Goal: Information Seeking & Learning: Learn about a topic

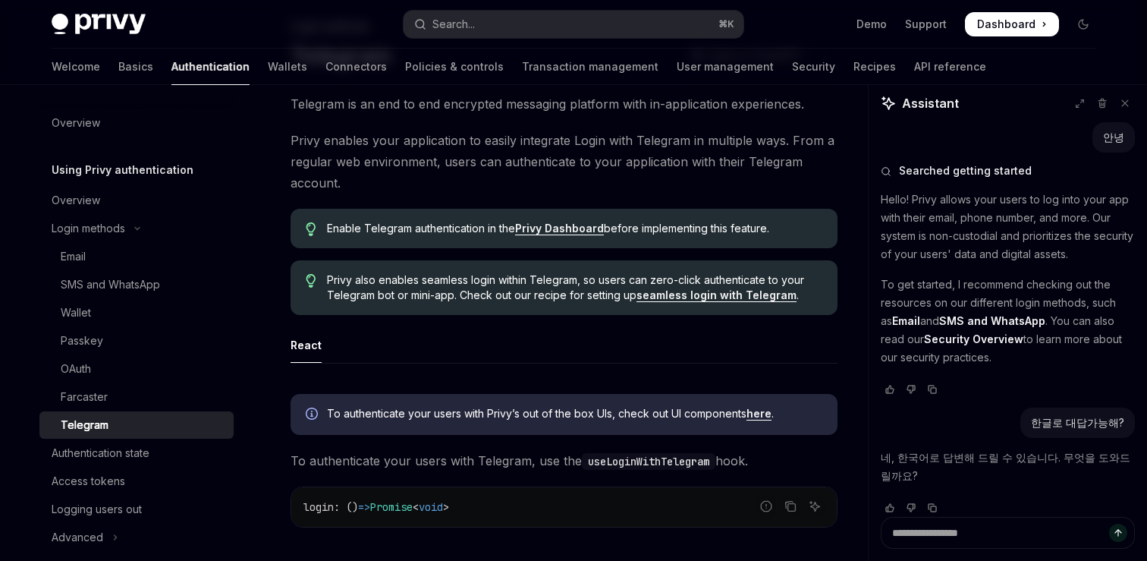
scroll to position [360, 0]
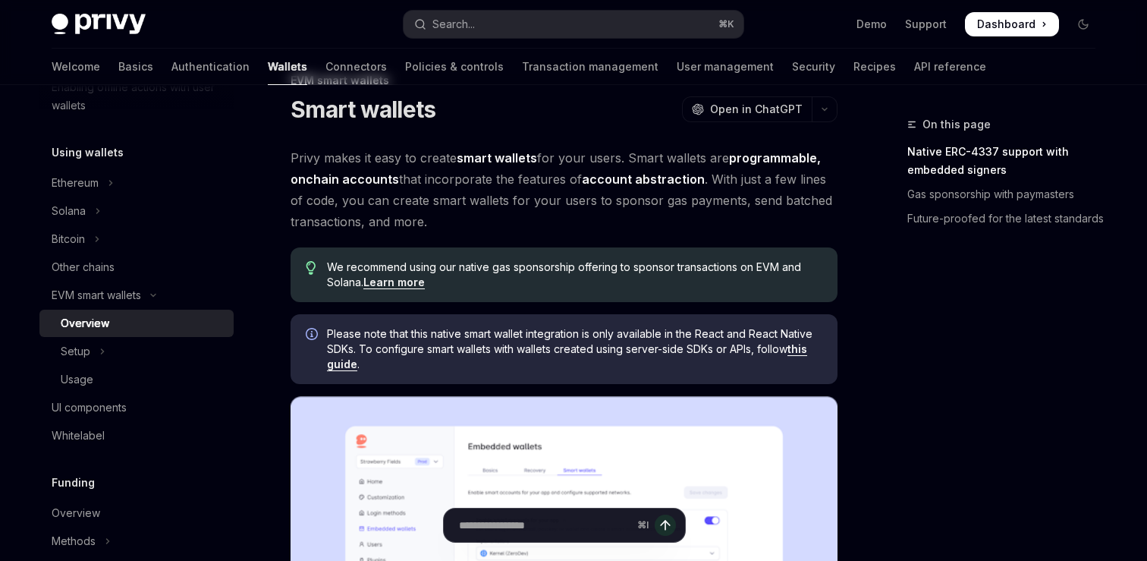
scroll to position [46, 0]
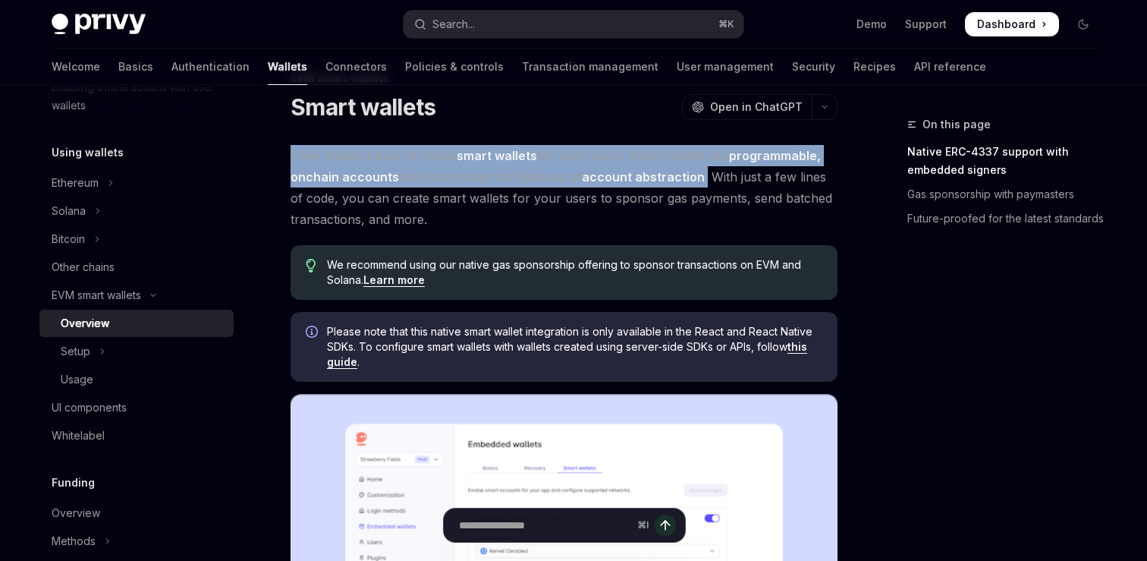
drag, startPoint x: 296, startPoint y: 160, endPoint x: 702, endPoint y: 179, distance: 406.3
click at [702, 179] on span "Privy makes it easy to create smart wallets for your users. Smart wallets are p…" at bounding box center [564, 187] width 547 height 85
click at [692, 186] on div at bounding box center [692, 186] width 0 height 0
click at [737, 196] on span "Privy makes it easy to create smart wallets for your users. Smart wallets are p…" at bounding box center [564, 187] width 547 height 85
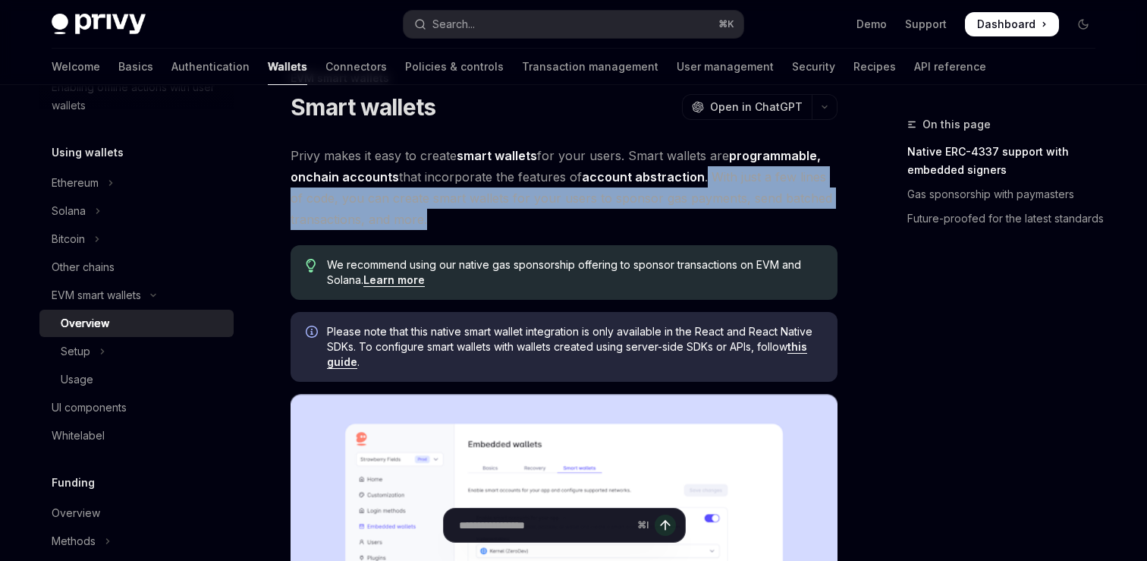
drag, startPoint x: 701, startPoint y: 174, endPoint x: 701, endPoint y: 230, distance: 56.1
click at [701, 229] on span "Privy makes it easy to create smart wallets for your users. Smart wallets are p…" at bounding box center [564, 187] width 547 height 85
click at [691, 228] on div at bounding box center [691, 228] width 0 height 0
click at [756, 216] on span "Privy makes it easy to create smart wallets for your users. Smart wallets are p…" at bounding box center [564, 187] width 547 height 85
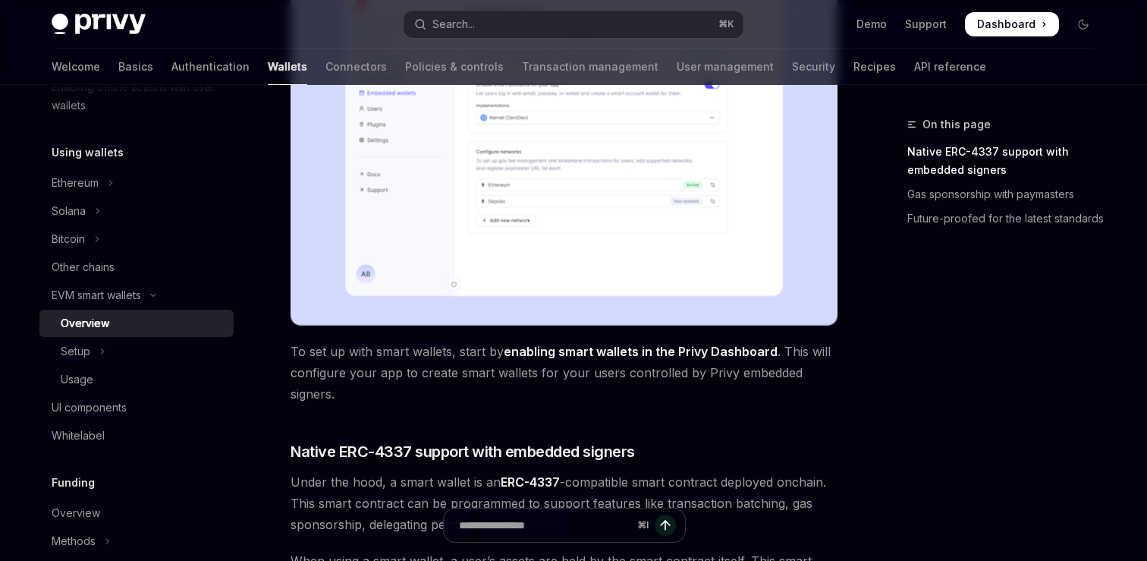
scroll to position [501, 0]
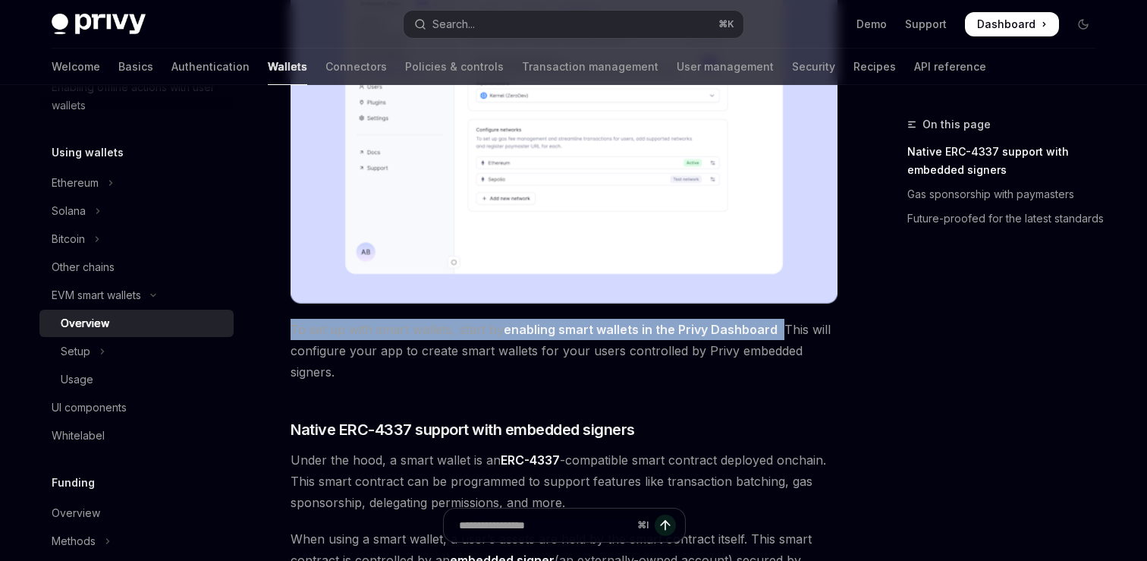
drag, startPoint x: 286, startPoint y: 337, endPoint x: 779, endPoint y: 335, distance: 493.1
click at [779, 335] on div "EVM smart wallets Smart wallets OpenAI Open in ChatGPT OpenAI Open in ChatGPT P…" at bounding box center [422, 462] width 838 height 1696
click at [769, 338] on div at bounding box center [769, 338] width 0 height 0
click at [779, 355] on span "To set up with smart wallets, start by enabling smart wallets in the Privy Dash…" at bounding box center [564, 351] width 547 height 64
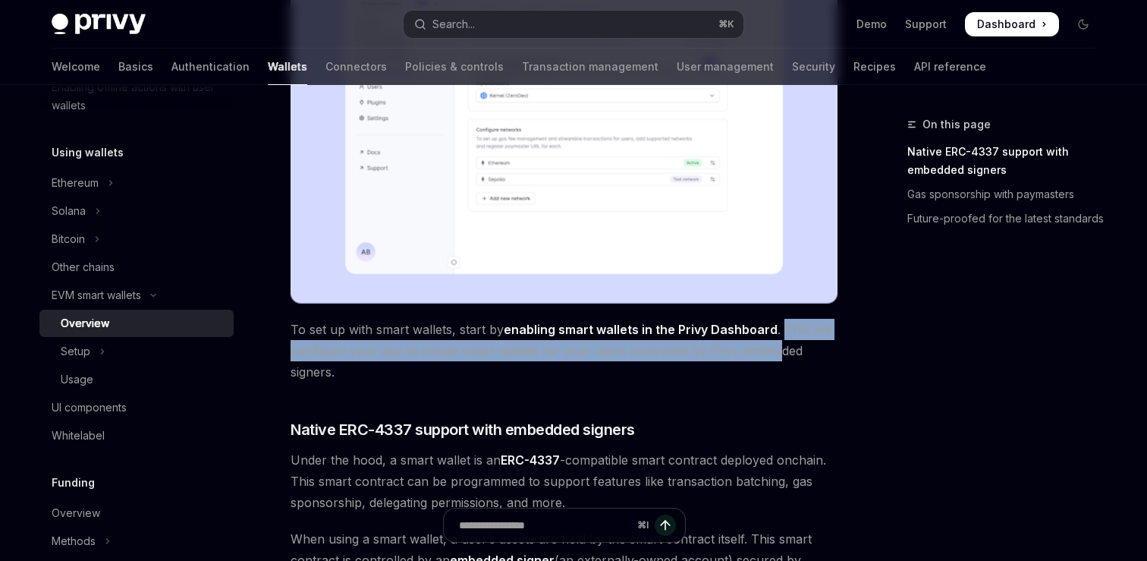
drag, startPoint x: 779, startPoint y: 333, endPoint x: 770, endPoint y: 357, distance: 25.9
click at [770, 357] on span "To set up with smart wallets, start by enabling smart wallets in the Privy Dash…" at bounding box center [564, 351] width 547 height 64
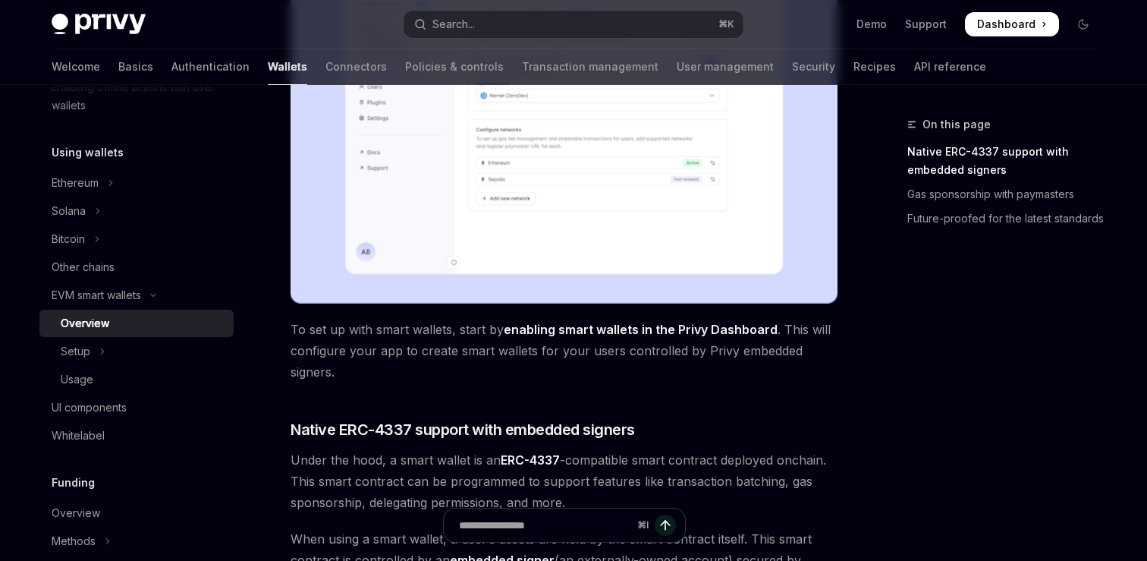
click at [758, 379] on span "To set up with smart wallets, start by enabling smart wallets in the Privy Dash…" at bounding box center [564, 351] width 547 height 64
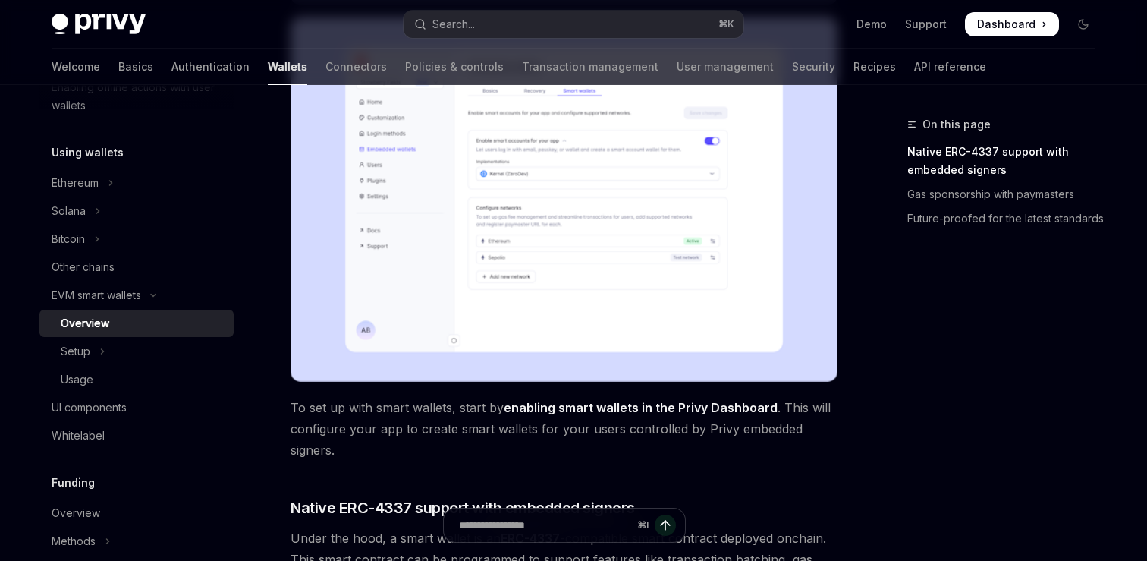
scroll to position [432, 0]
